Goal: Information Seeking & Learning: Learn about a topic

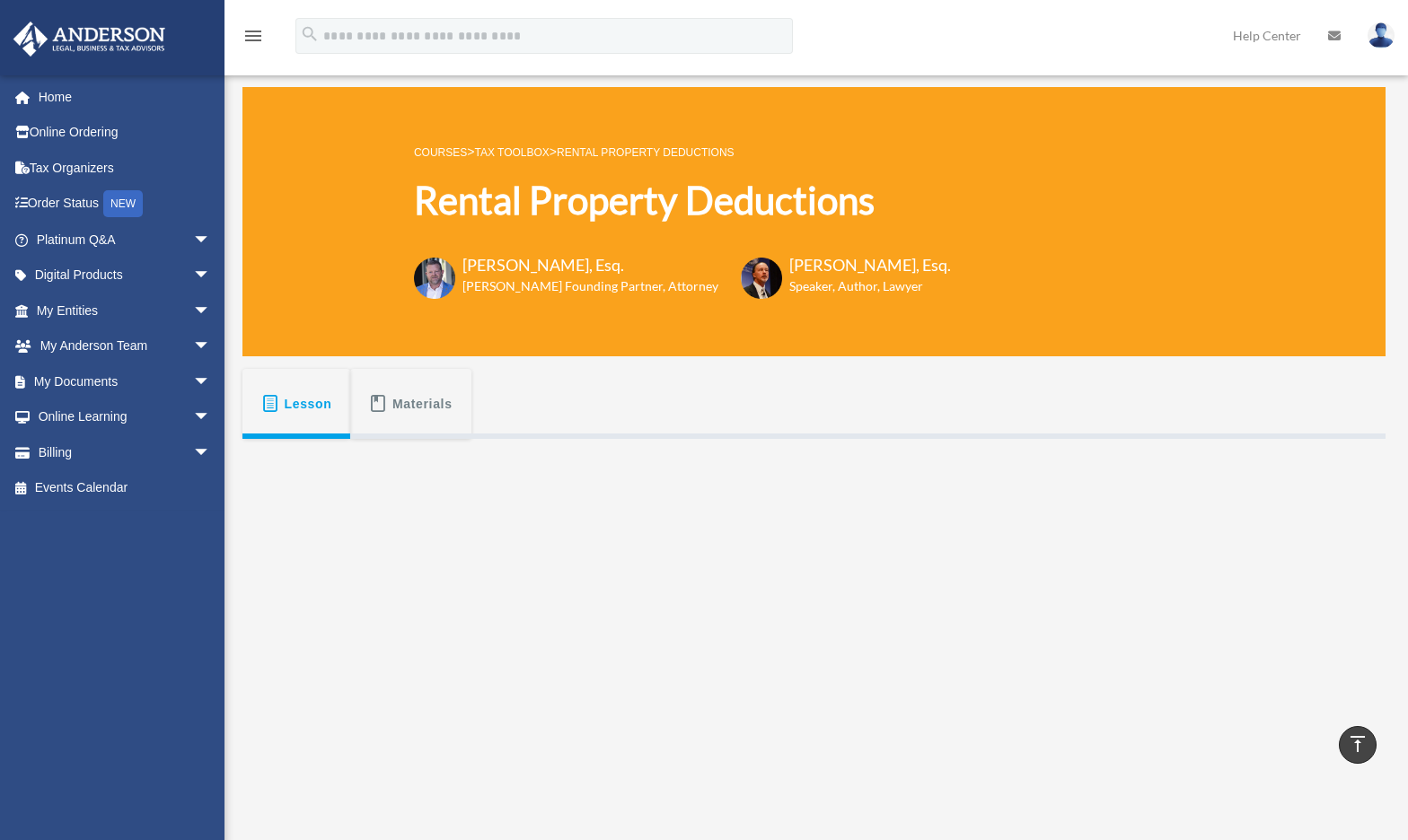
scroll to position [433, 0]
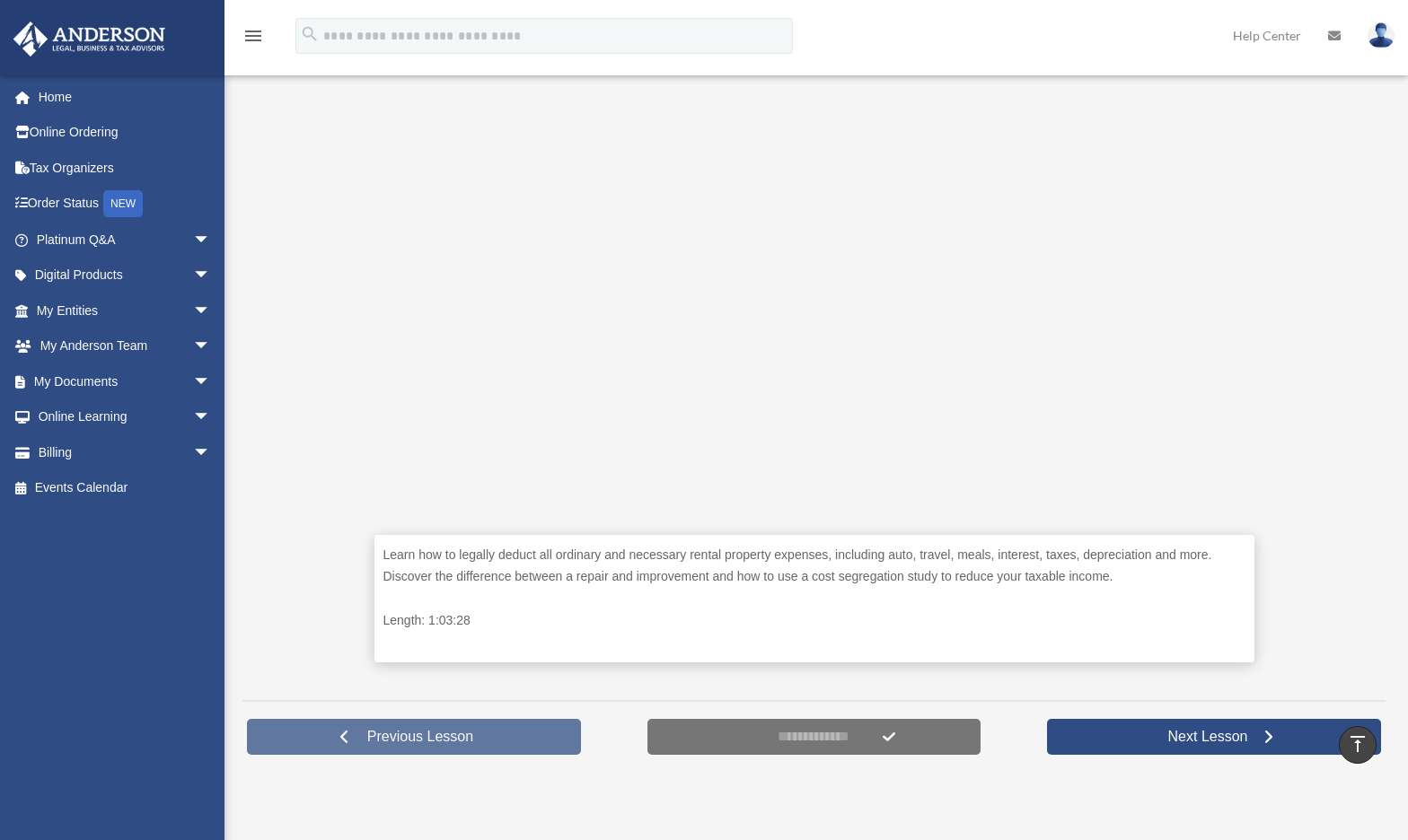
click at [402, 733] on span "Previous Lesson" at bounding box center [420, 737] width 134 height 18
click at [345, 734] on span at bounding box center [343, 737] width 13 height 13
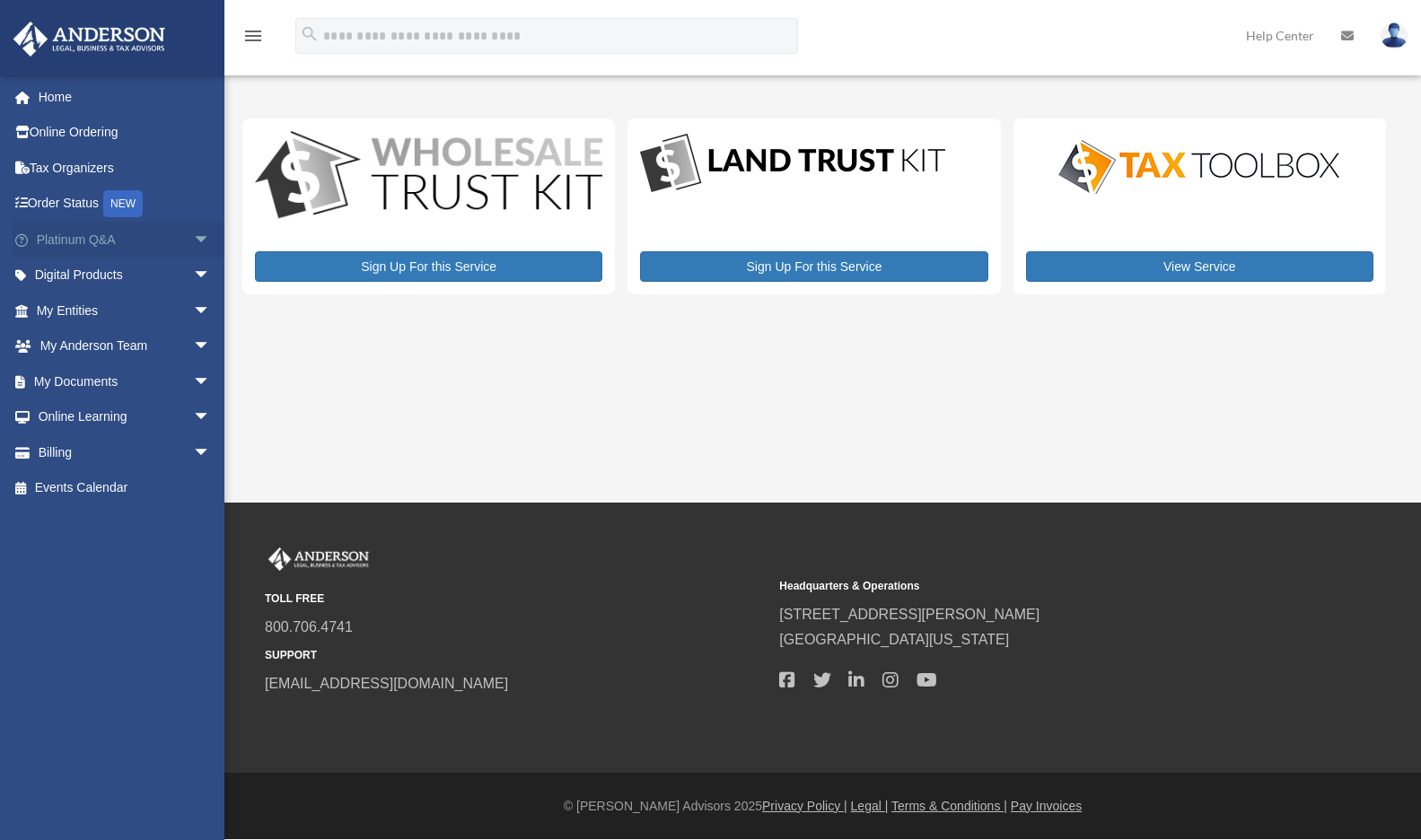
click at [193, 235] on span "arrow_drop_down" at bounding box center [211, 240] width 36 height 37
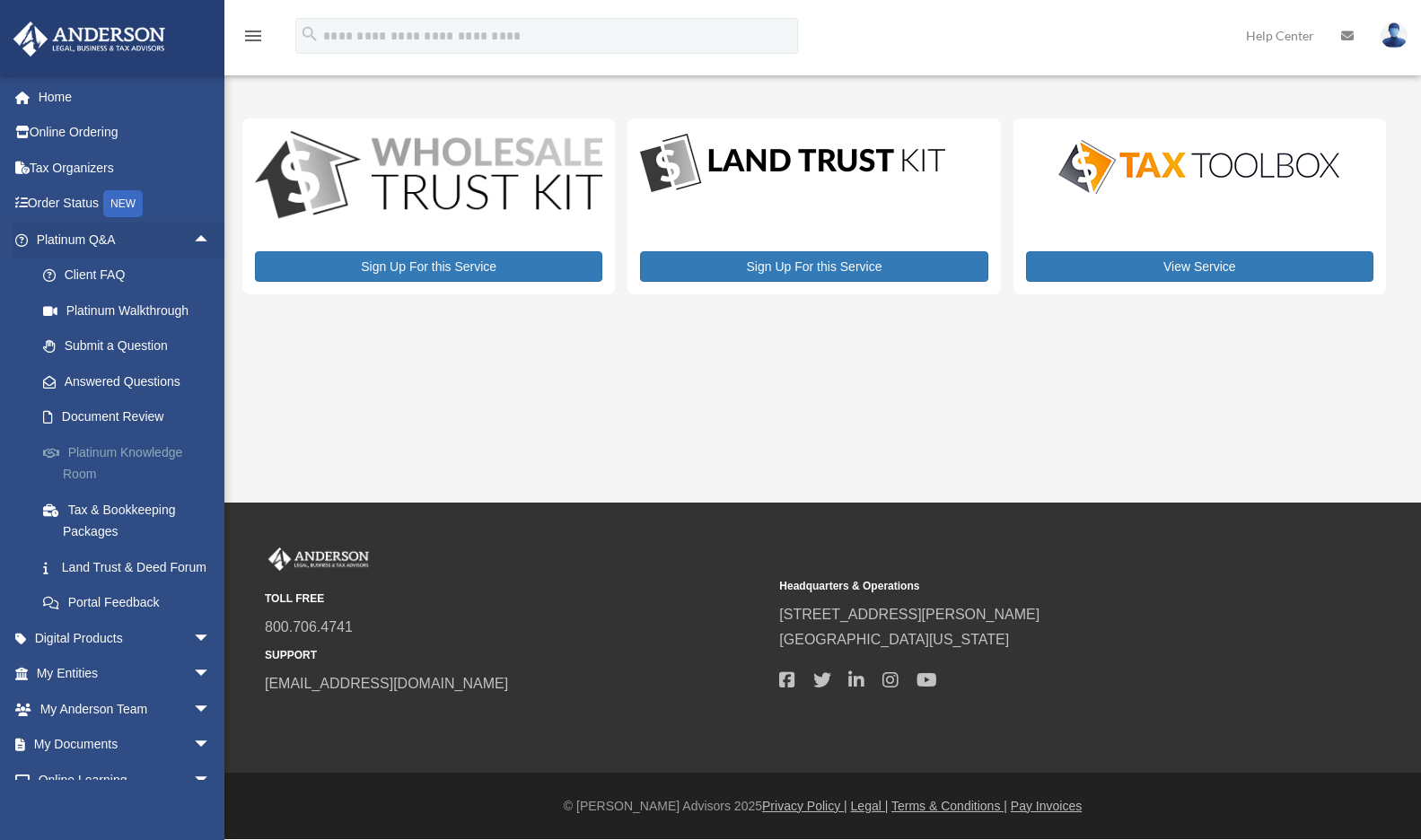
click at [113, 456] on link "Platinum Knowledge Room" at bounding box center [131, 462] width 213 height 57
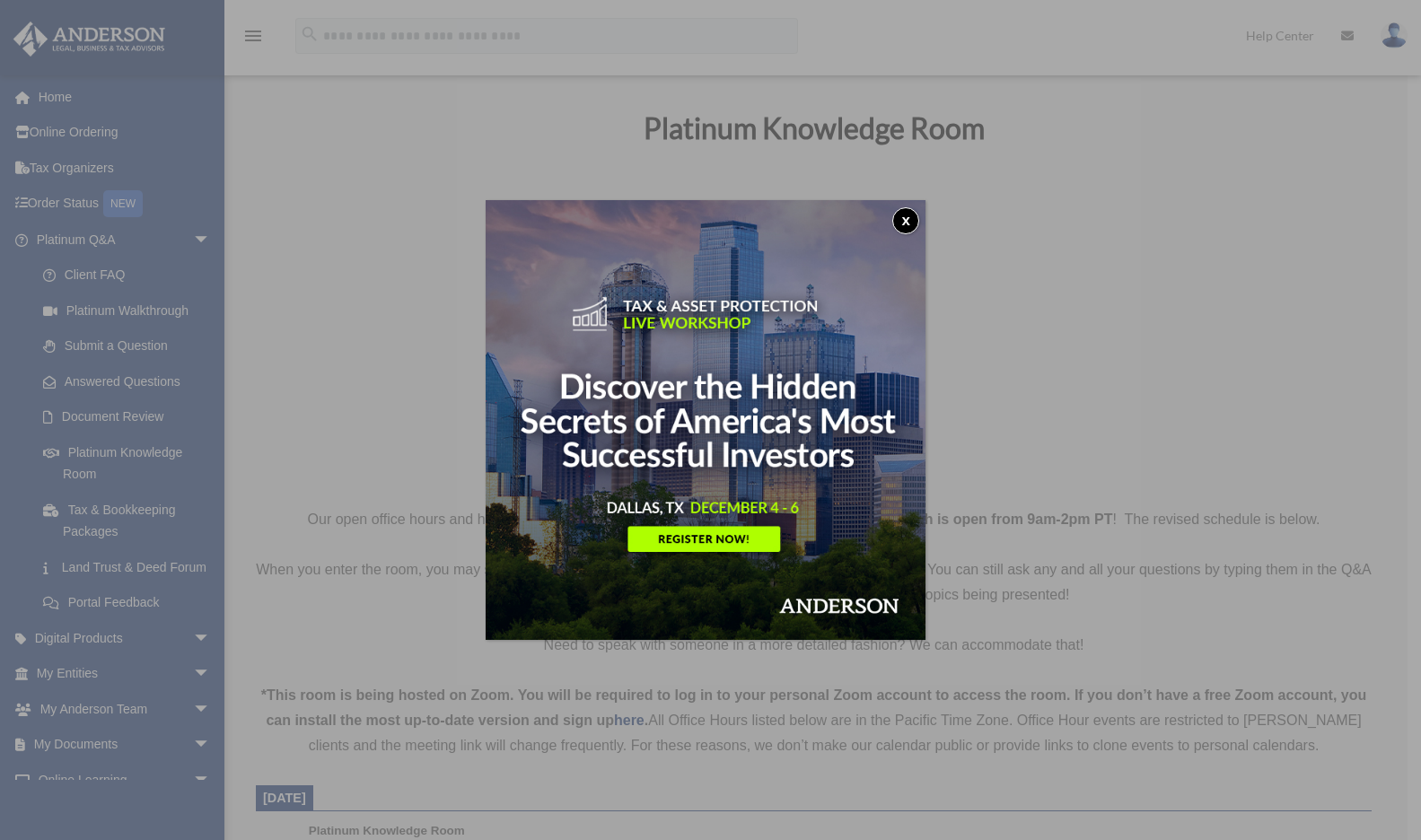
click at [911, 220] on button "x" at bounding box center [906, 221] width 27 height 27
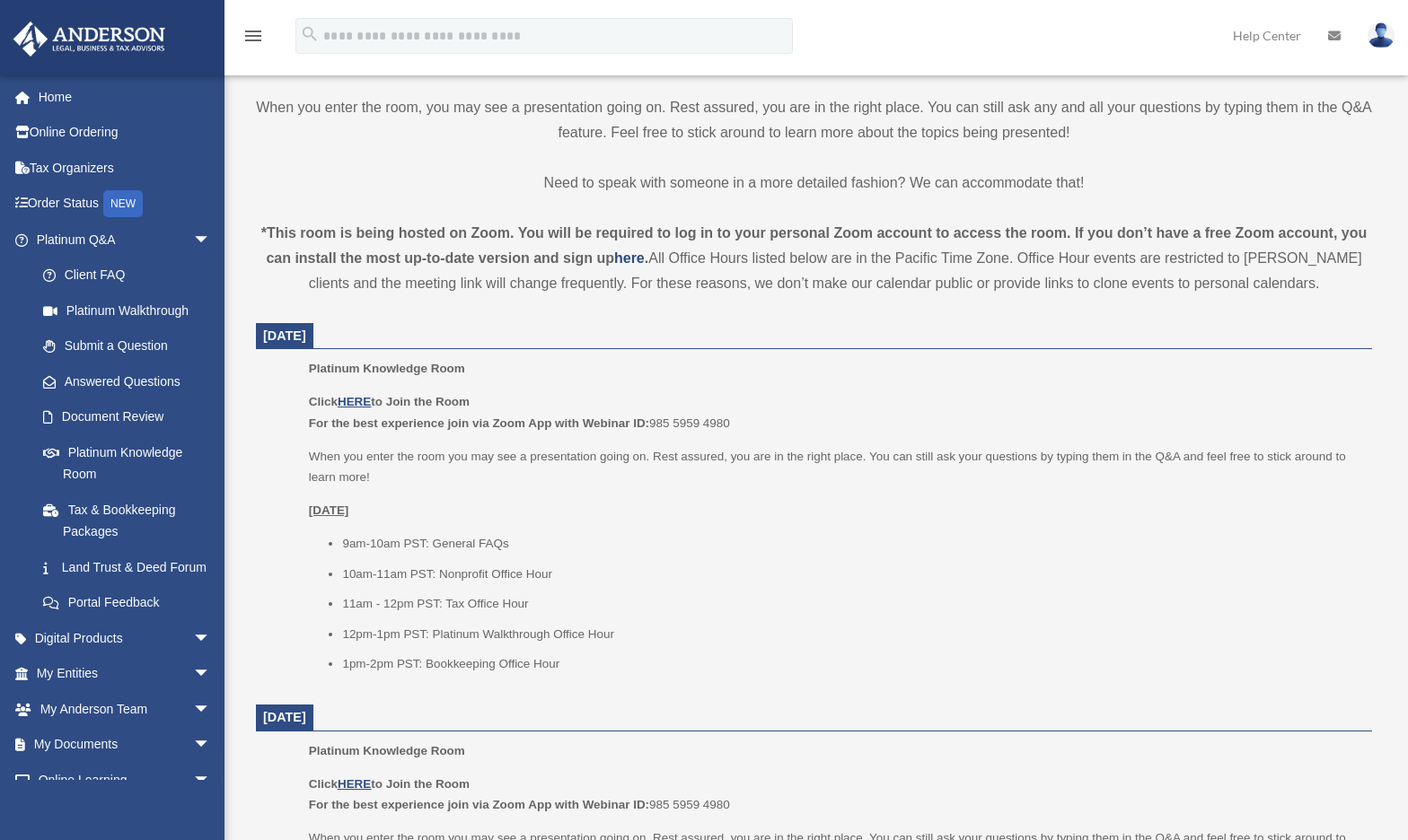
scroll to position [474, 0]
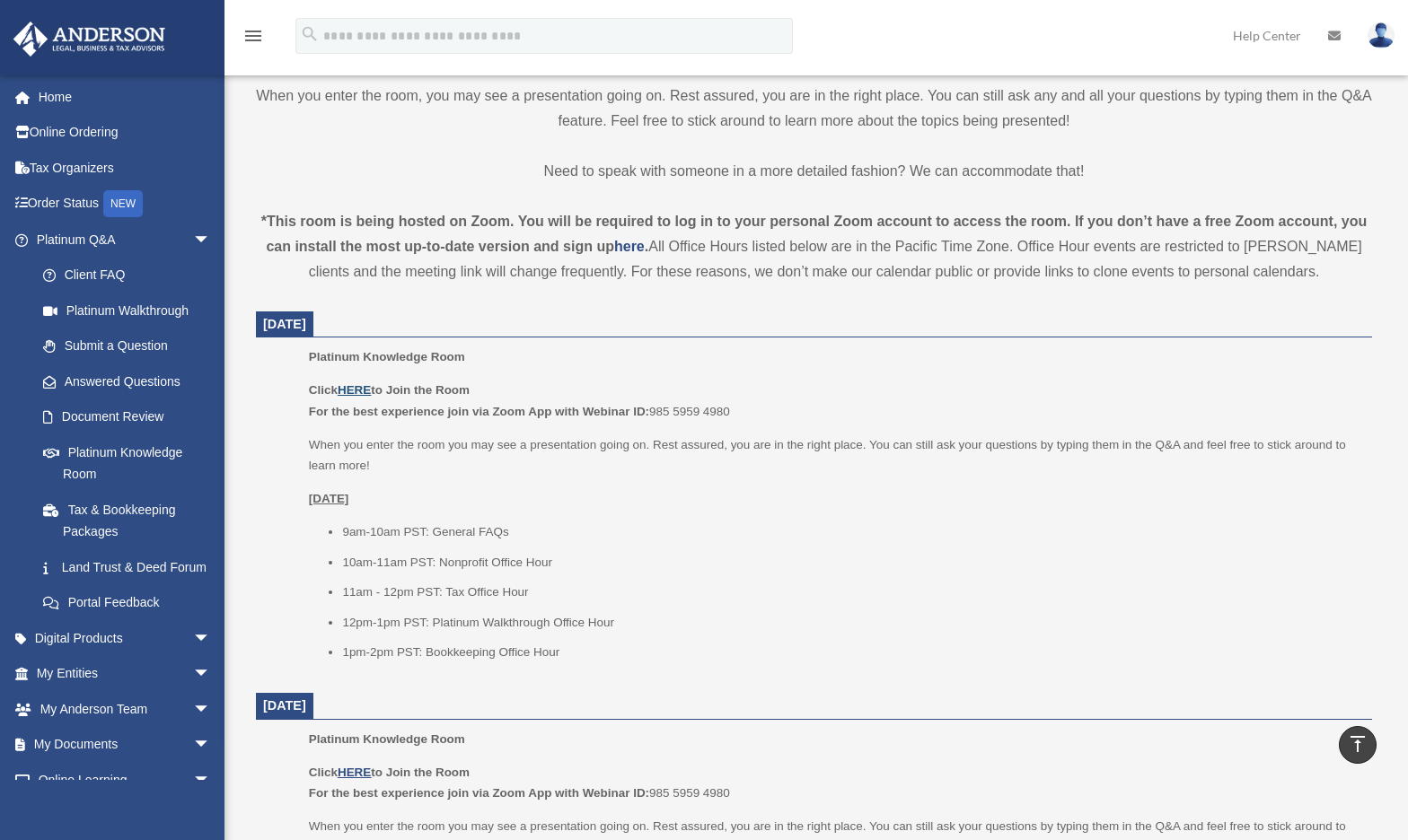
click at [367, 387] on u "HERE" at bounding box center [354, 391] width 33 height 14
click at [359, 381] on p "Click HERE to Join the Room For the best experience join via Zoom App with Webi…" at bounding box center [834, 401] width 1051 height 43
click at [357, 387] on u "HERE" at bounding box center [354, 391] width 33 height 14
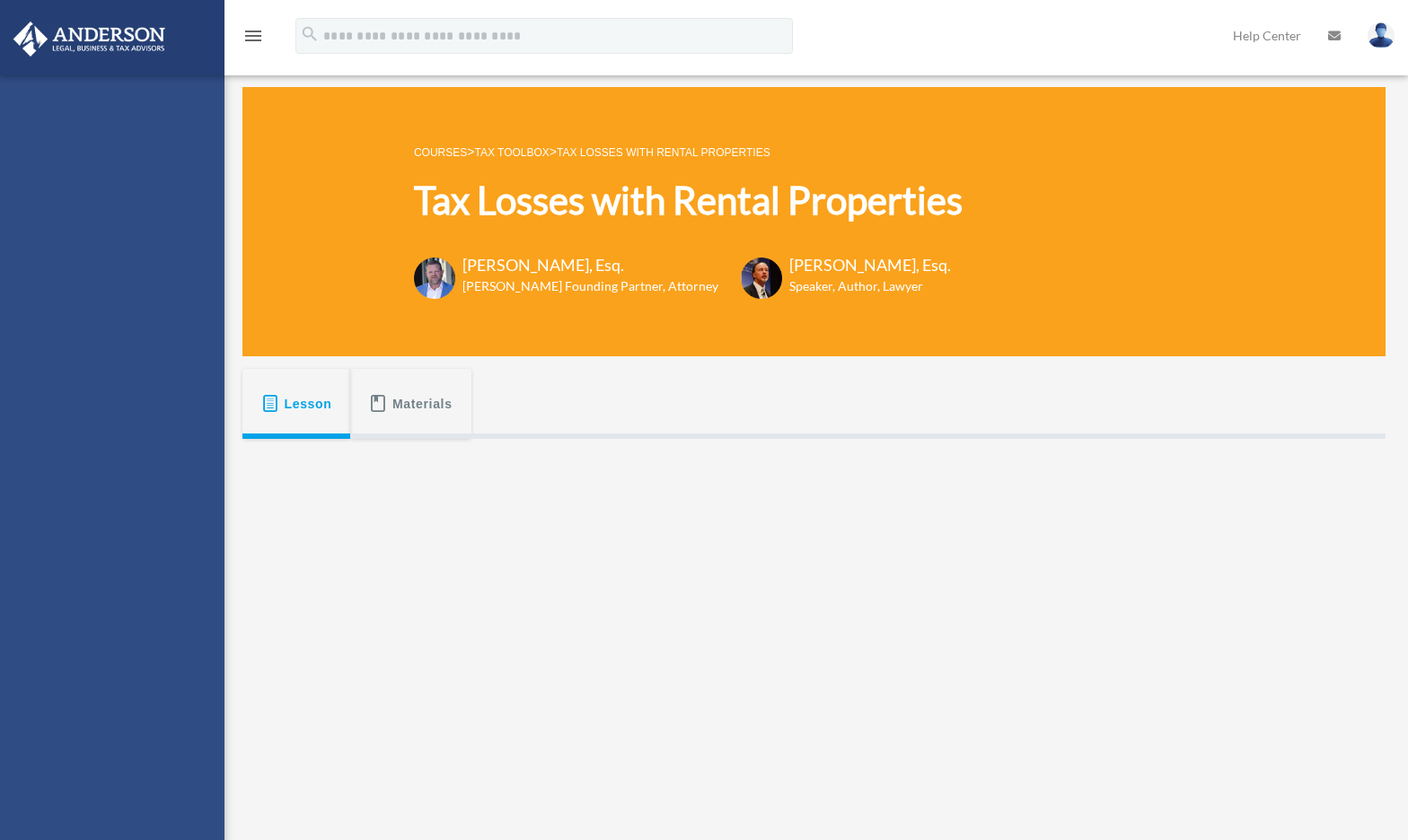
click at [303, 398] on span "Lesson" at bounding box center [308, 403] width 47 height 32
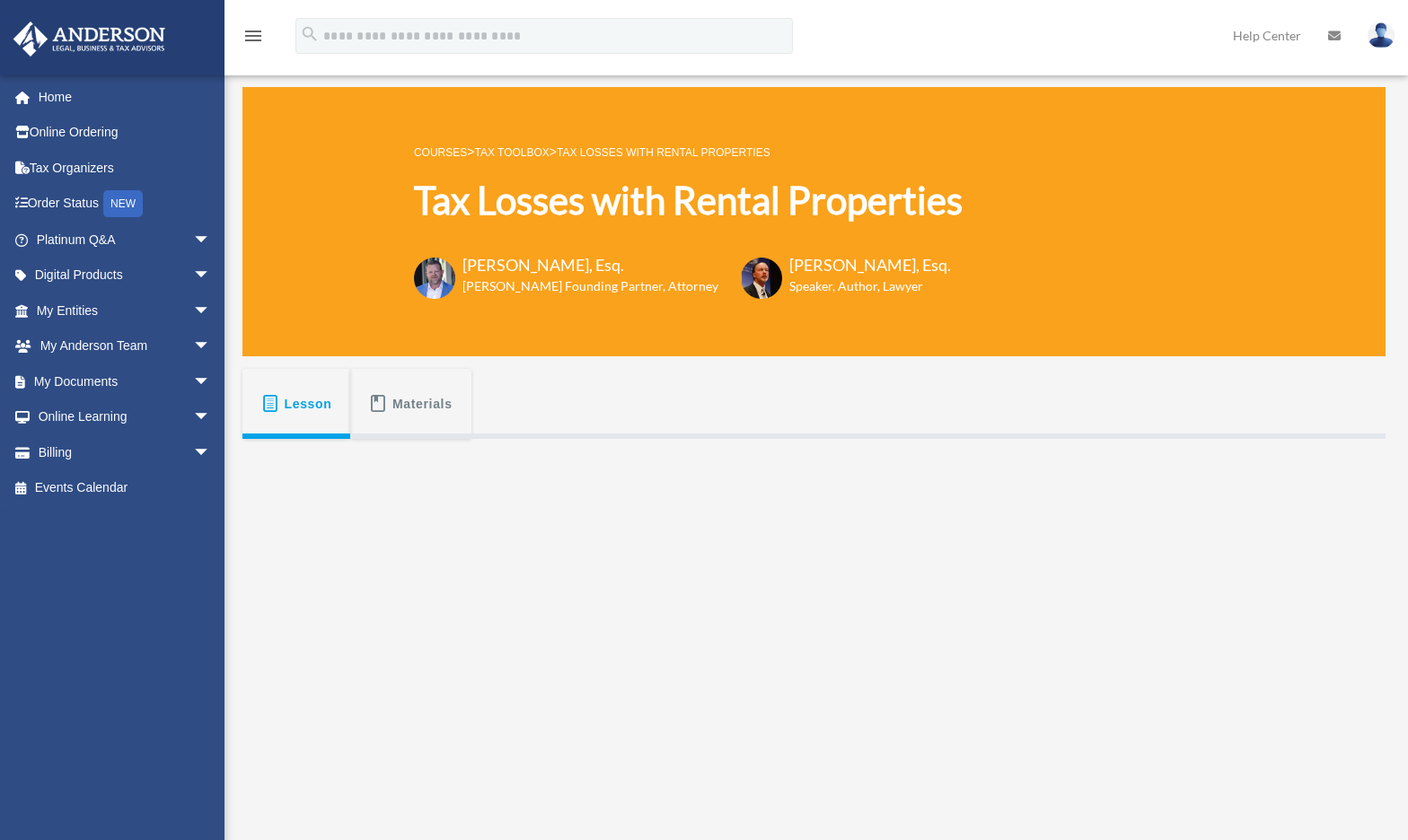
click at [541, 151] on link "Tax Toolbox" at bounding box center [511, 152] width 74 height 13
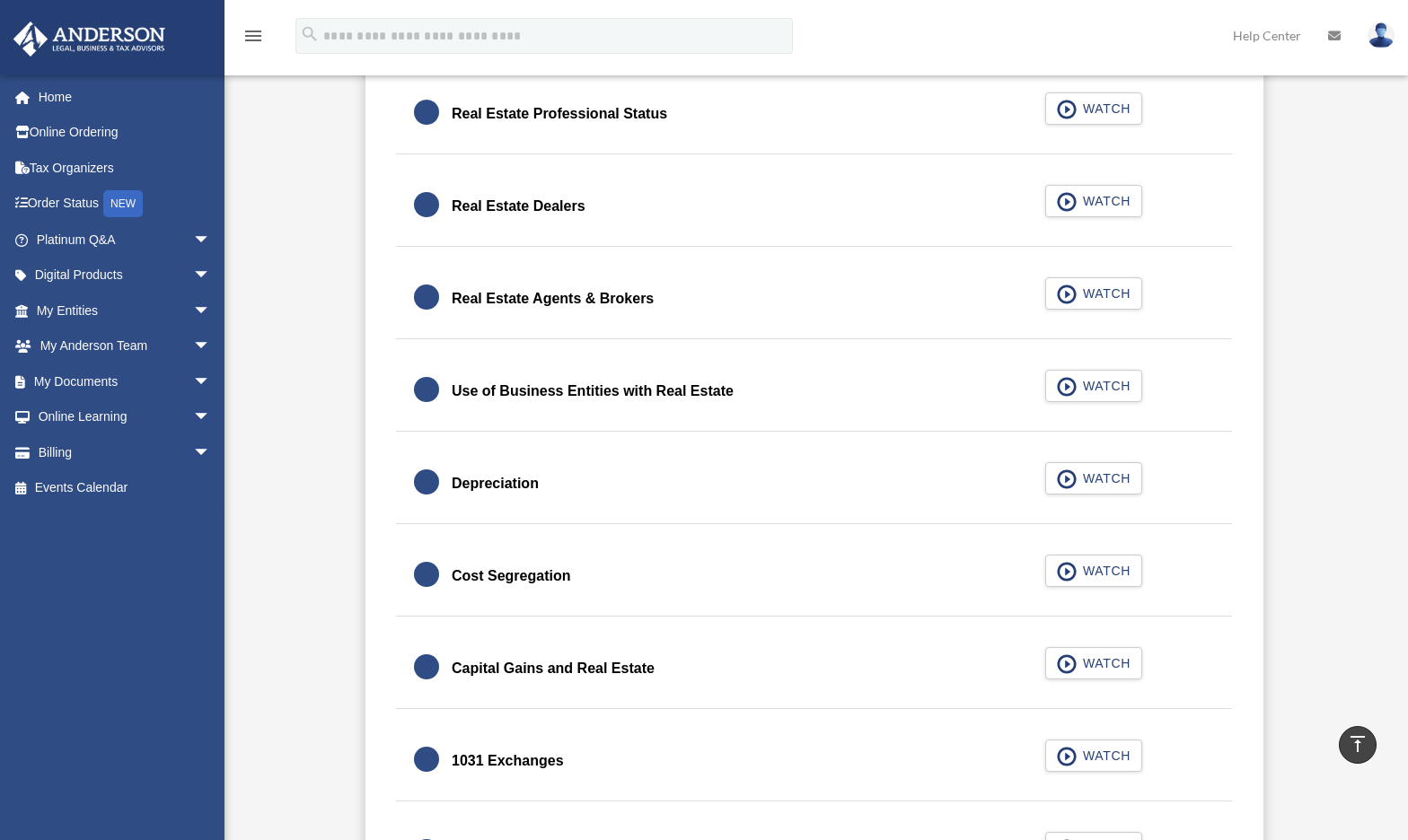
scroll to position [1553, 0]
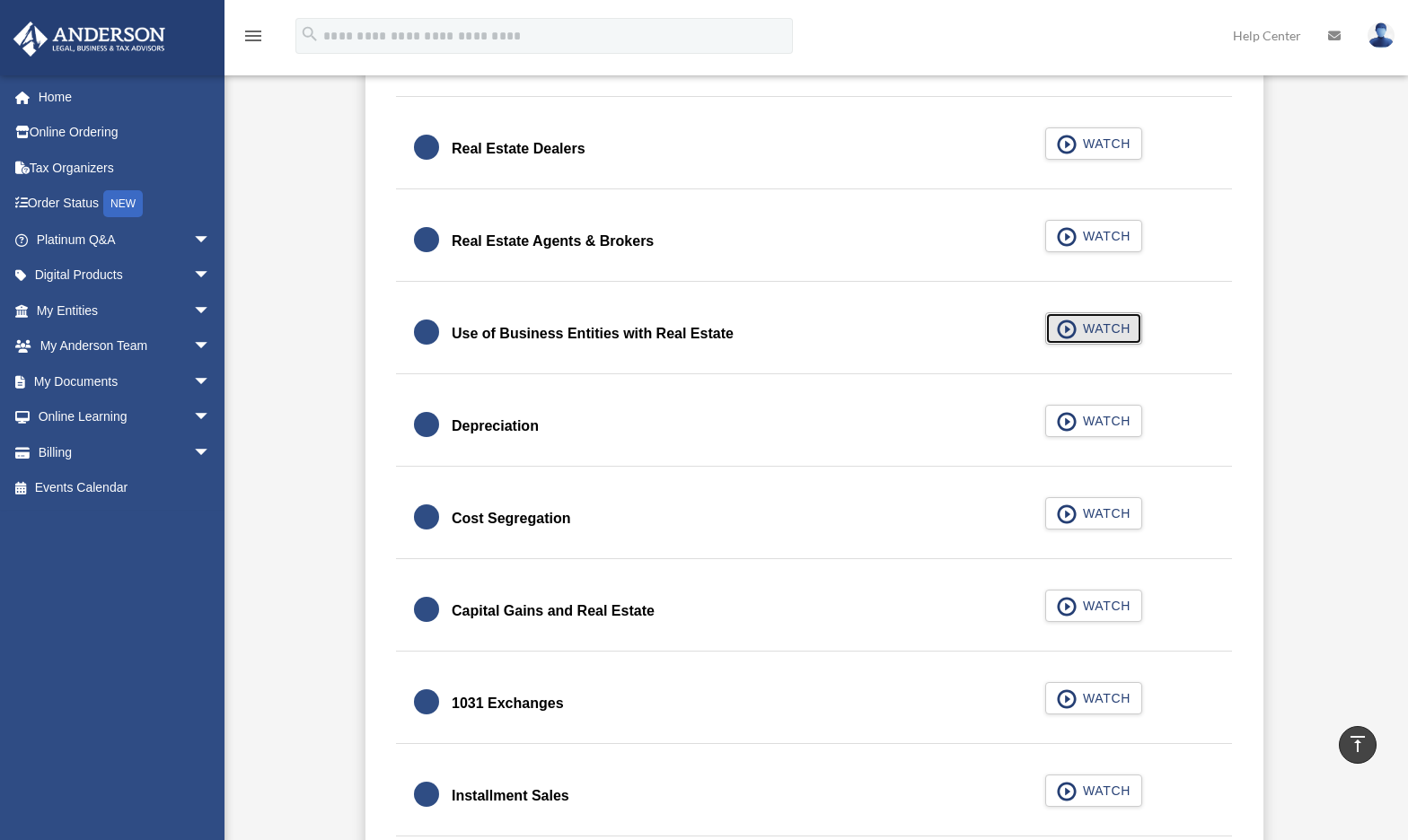
click at [1080, 326] on span "WATCH" at bounding box center [1103, 329] width 53 height 18
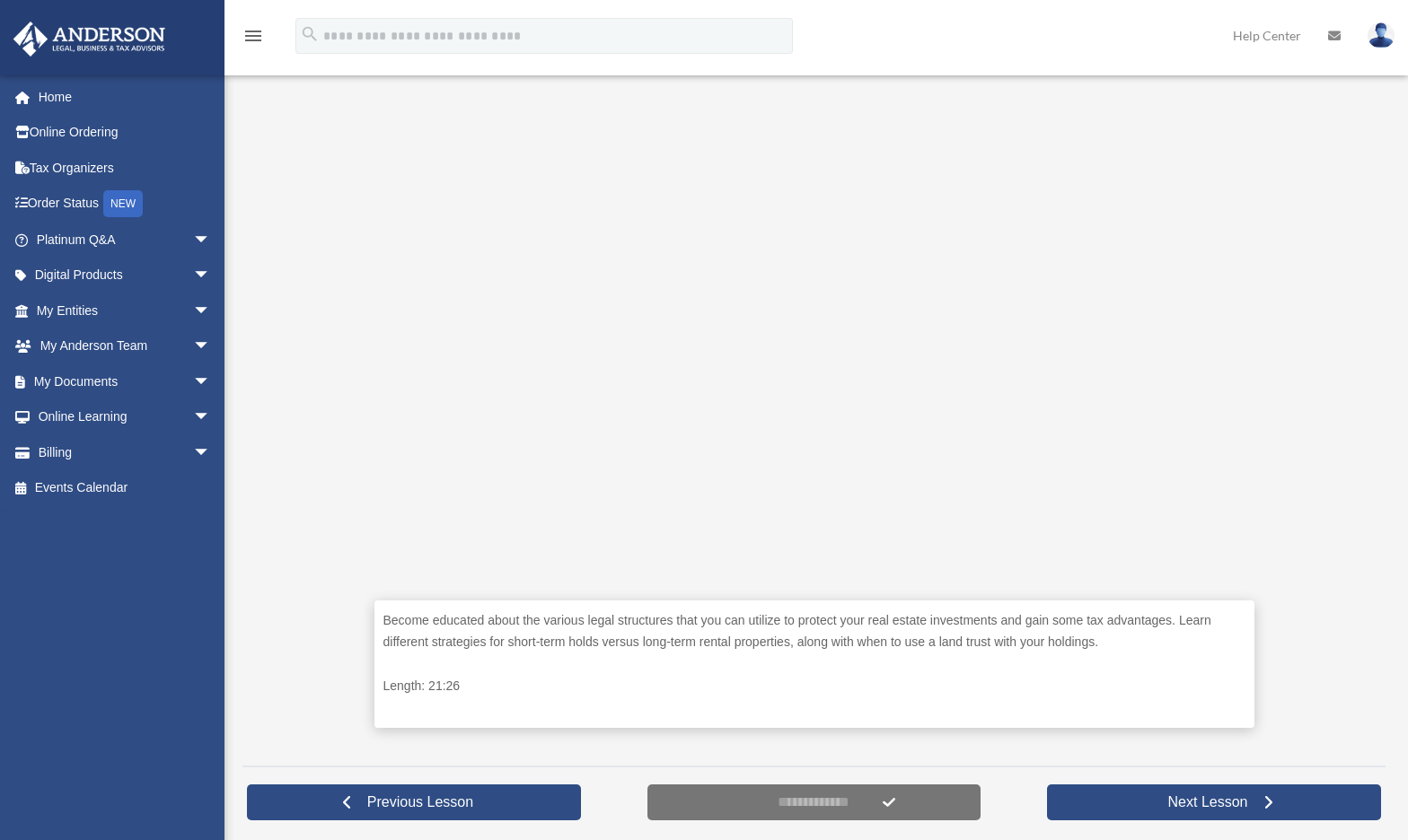
scroll to position [368, 0]
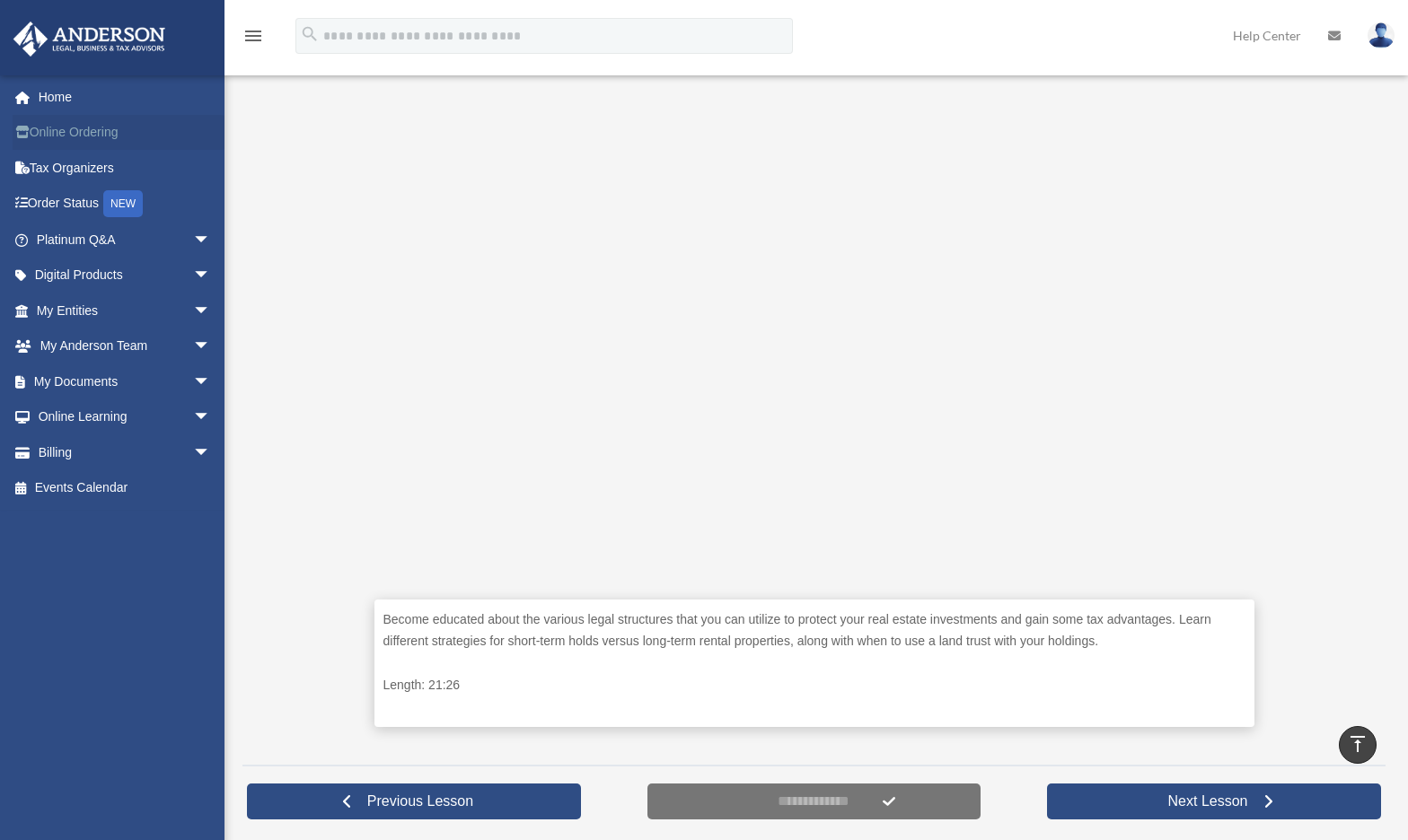
click at [100, 129] on link "Online Ordering" at bounding box center [125, 132] width 225 height 36
click at [102, 137] on link "Online Ordering" at bounding box center [125, 132] width 225 height 36
